Goal: Find specific page/section: Find specific page/section

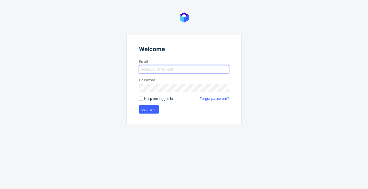
type input "[EMAIL_ADDRESS][DOMAIN_NAME]"
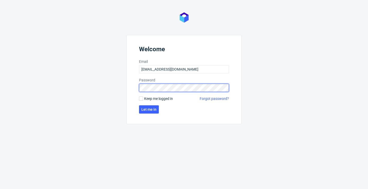
click at [149, 109] on button "Let me in" at bounding box center [149, 109] width 20 height 8
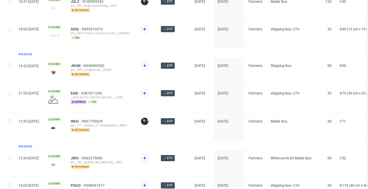
scroll to position [270, 0]
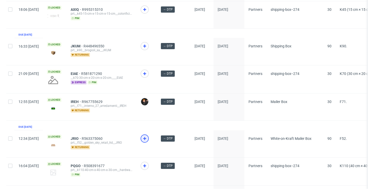
click at [148, 139] on icon at bounding box center [145, 138] width 6 height 6
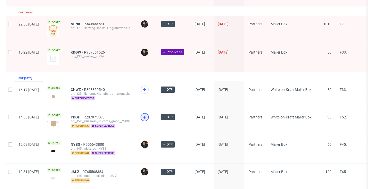
scroll to position [58, 0]
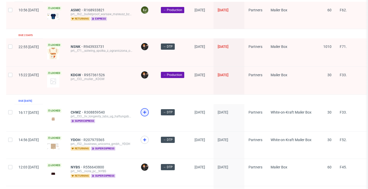
click at [148, 111] on icon at bounding box center [145, 112] width 6 height 6
